Goal: Transaction & Acquisition: Subscribe to service/newsletter

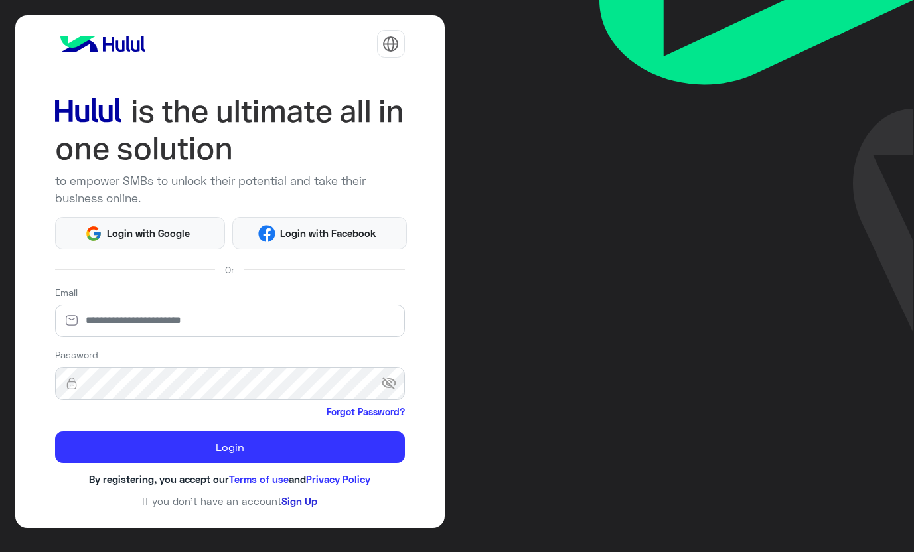
click at [293, 502] on link "Sign Up" at bounding box center [299, 501] width 36 height 12
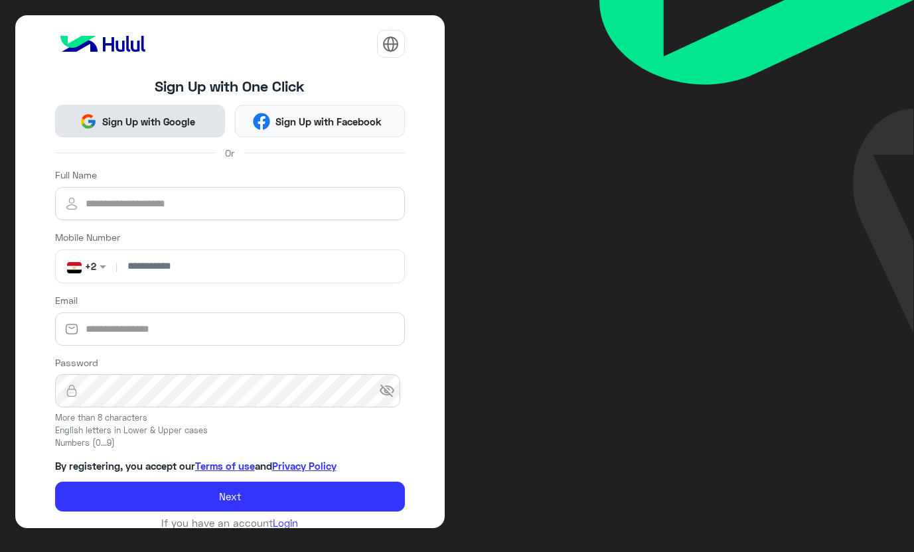
click at [149, 119] on span "Sign Up with Google" at bounding box center [148, 121] width 103 height 15
